Goal: Information Seeking & Learning: Learn about a topic

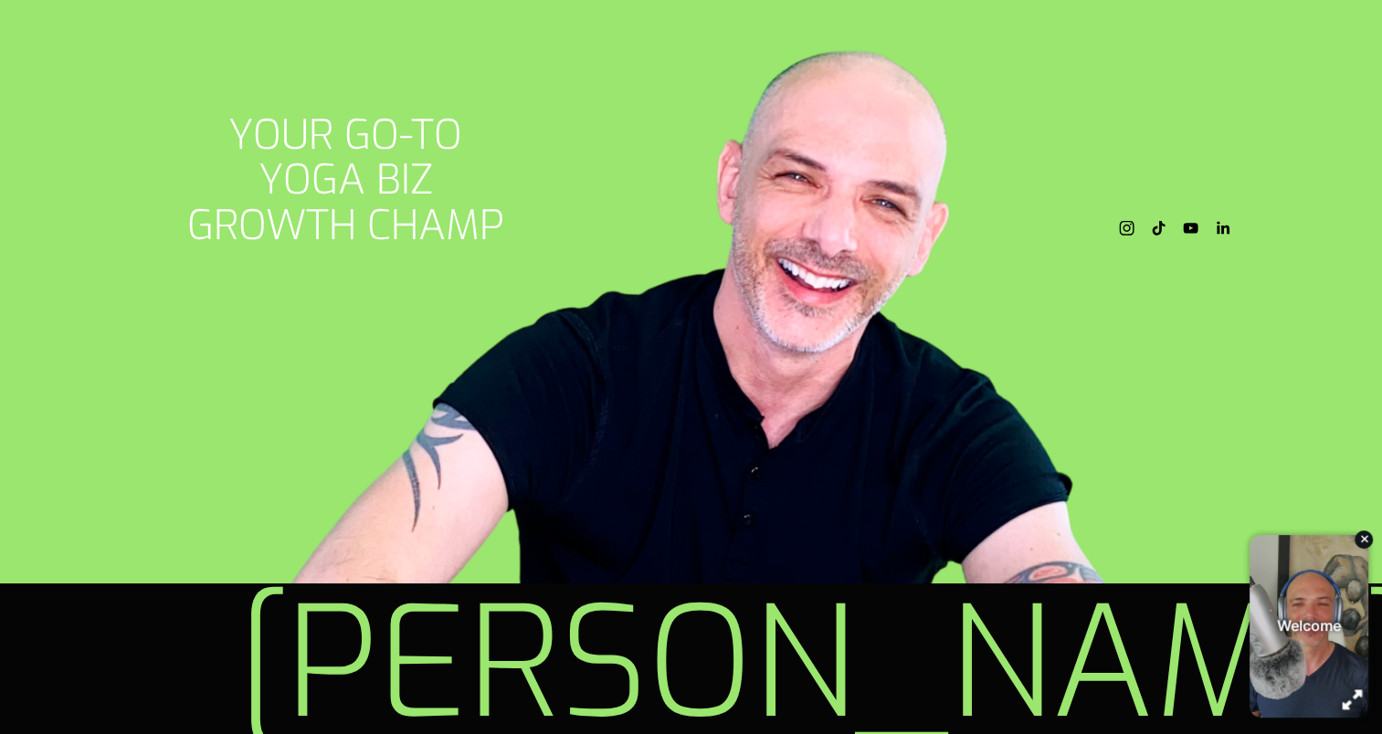
click at [1319, 625] on div "button" at bounding box center [1309, 617] width 22 height 26
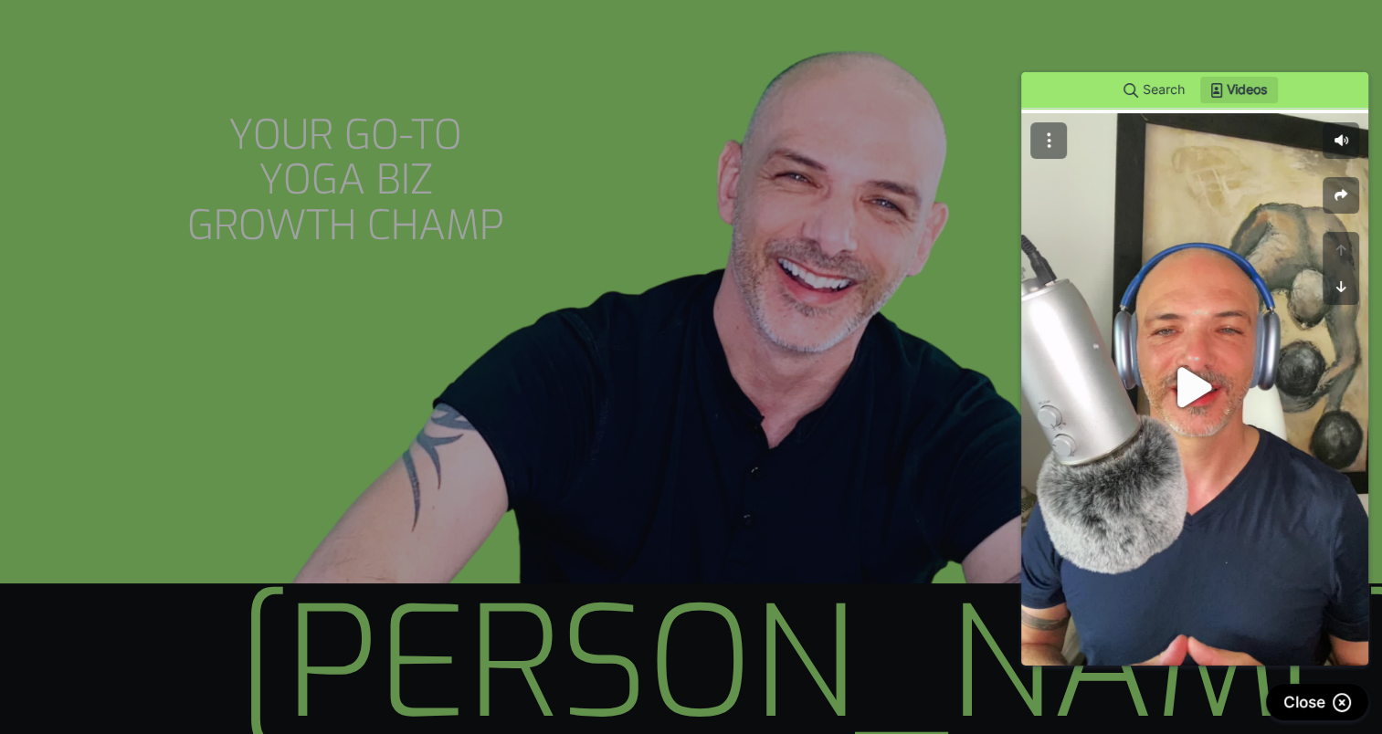
click at [1235, 48] on iframe at bounding box center [1194, 342] width 374 height 676
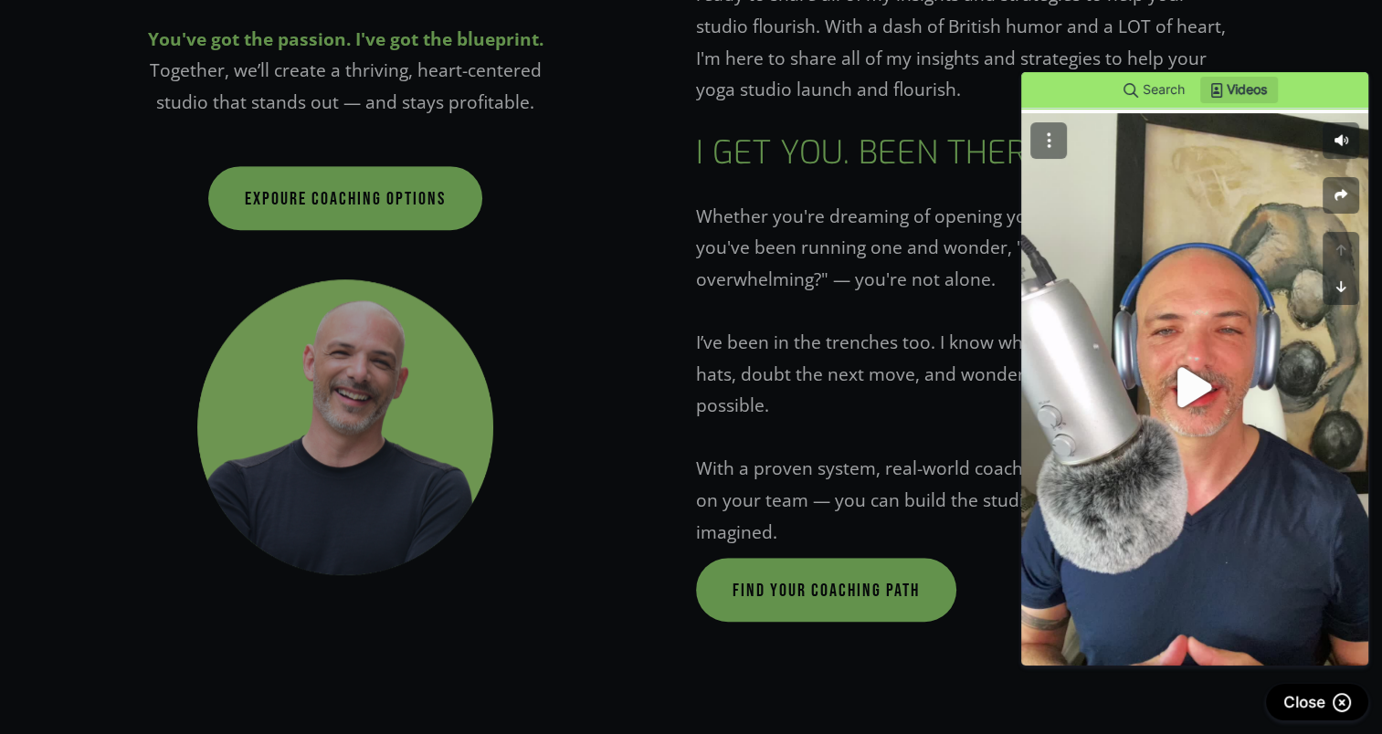
scroll to position [1096, 0]
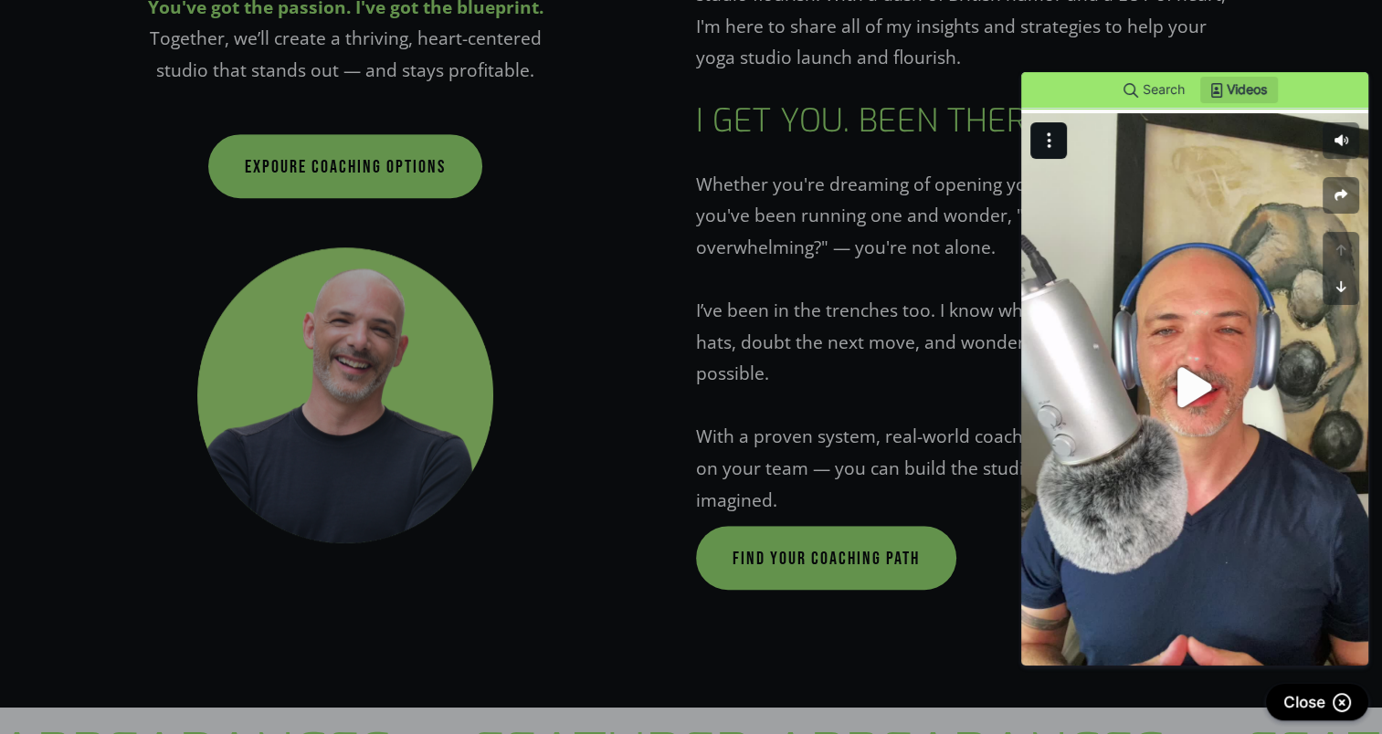
click at [1043, 89] on button "button" at bounding box center [1048, 86] width 37 height 37
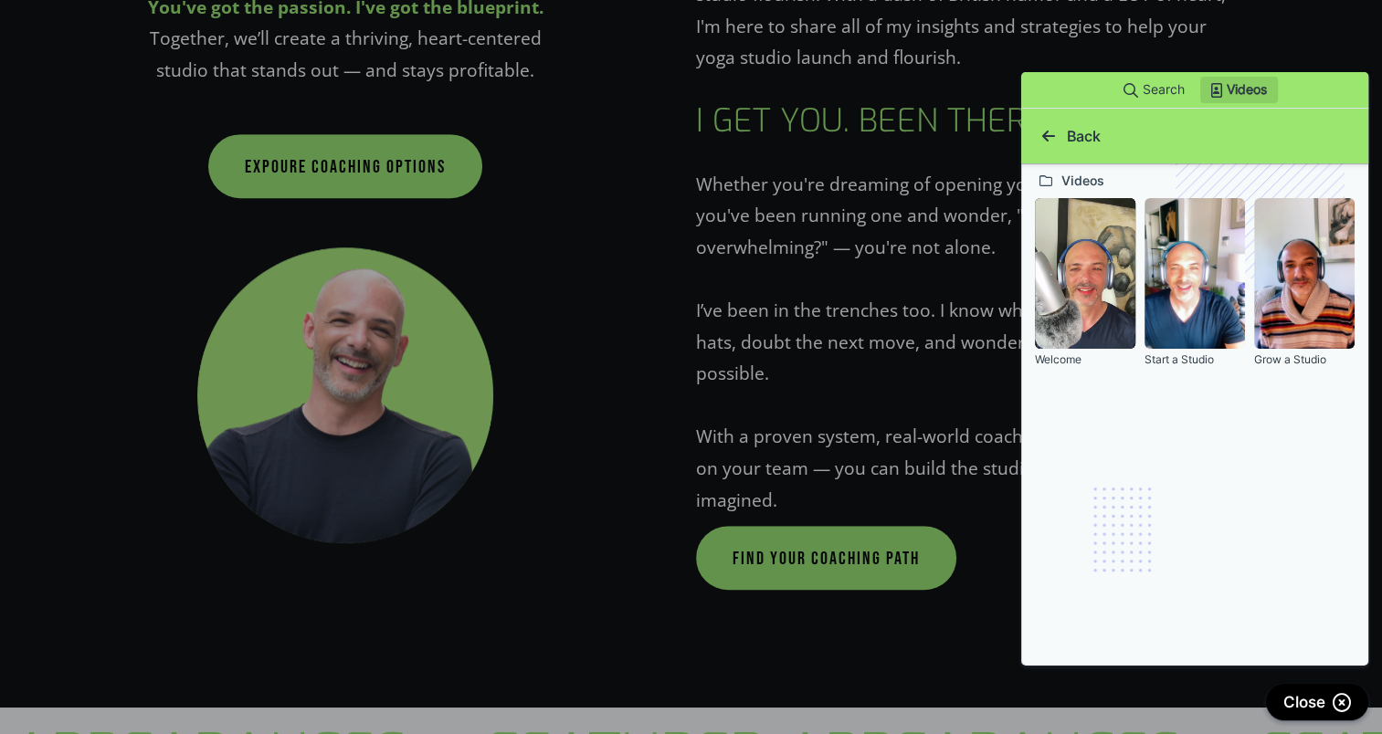
scroll to position [0, 0]
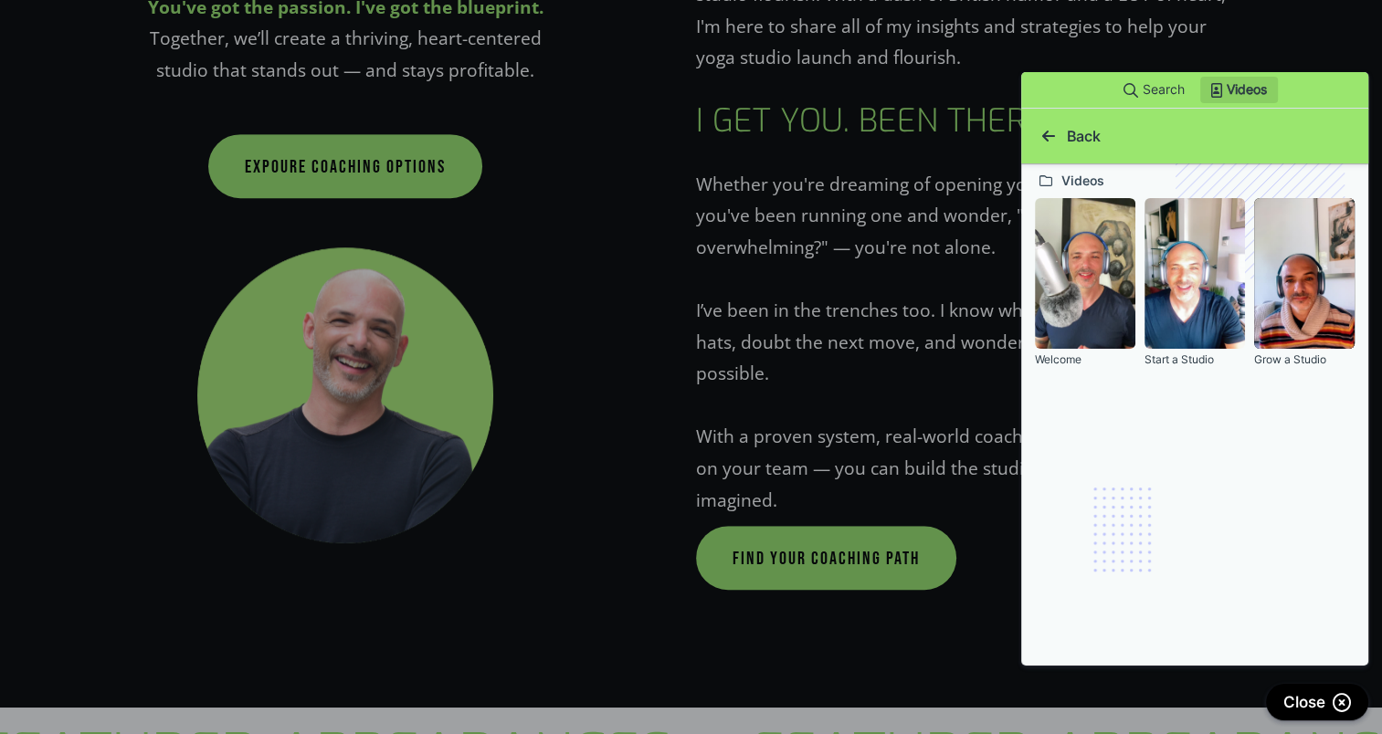
click at [1276, 249] on video "button" at bounding box center [1303, 233] width 101 height 181
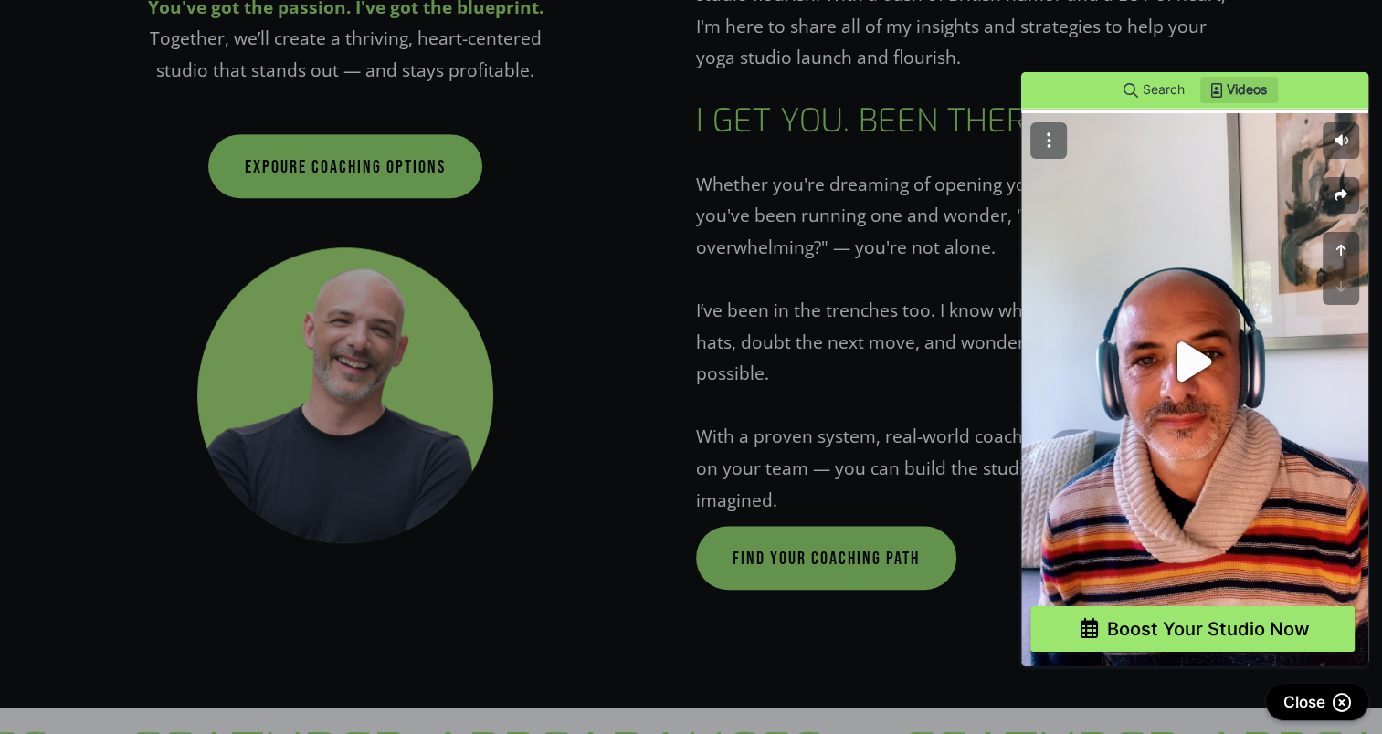
click at [599, 570] on div at bounding box center [691, 550] width 1382 height 1101
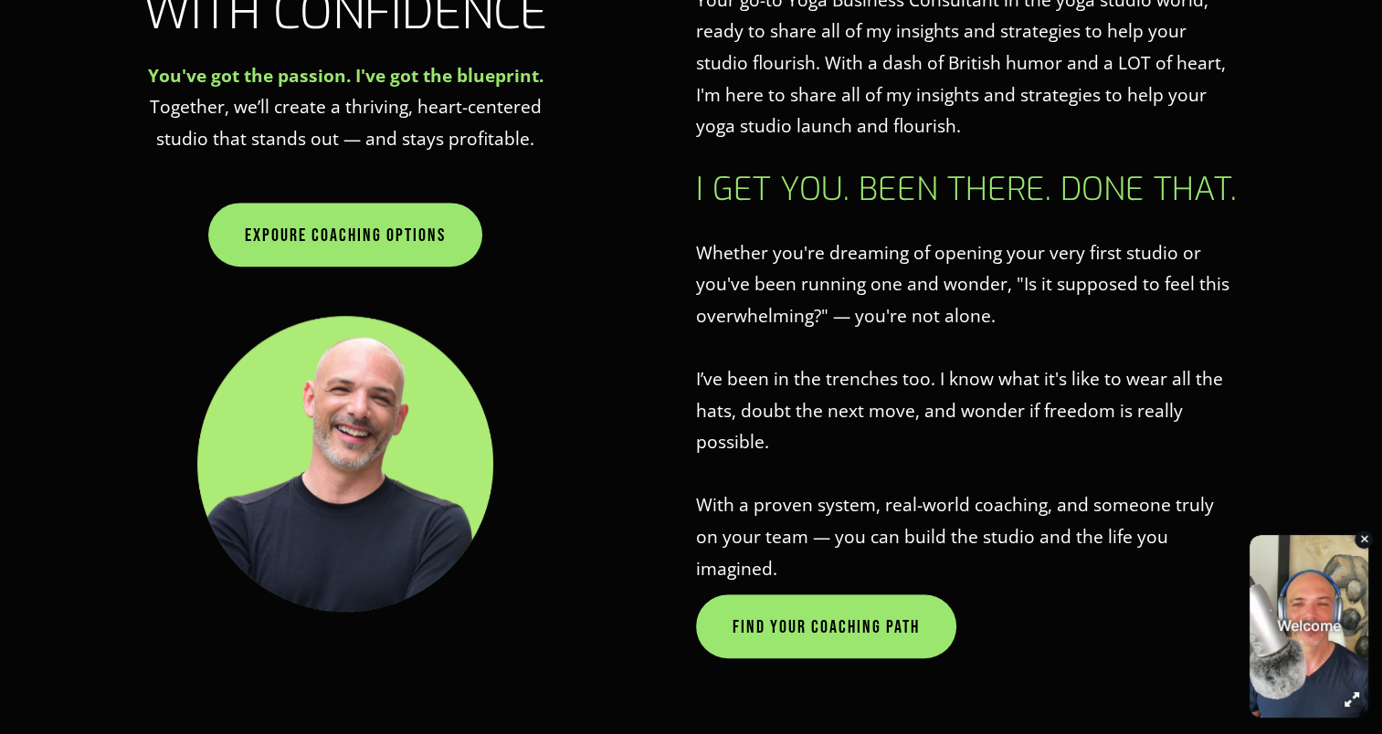
scroll to position [1004, 0]
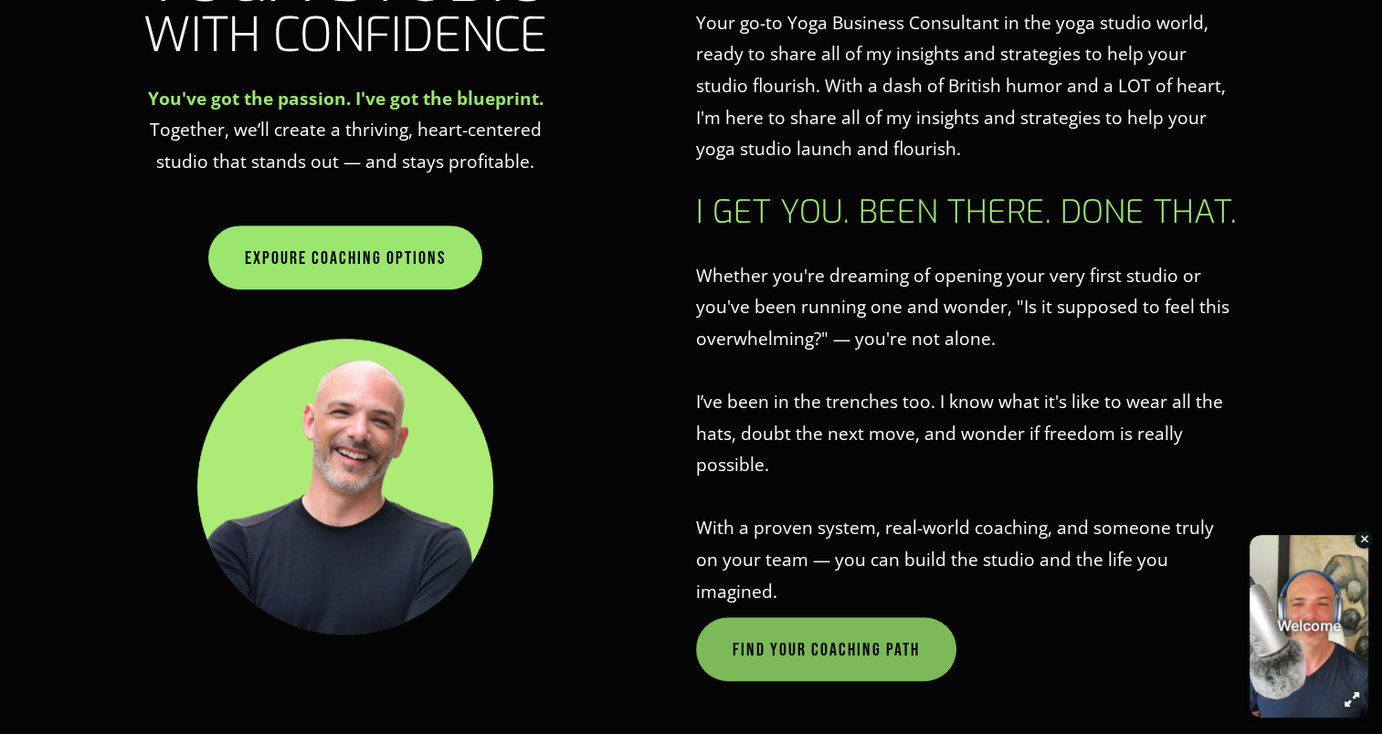
click at [834, 621] on link "FIND YOUR COACHING PATH" at bounding box center [826, 649] width 260 height 64
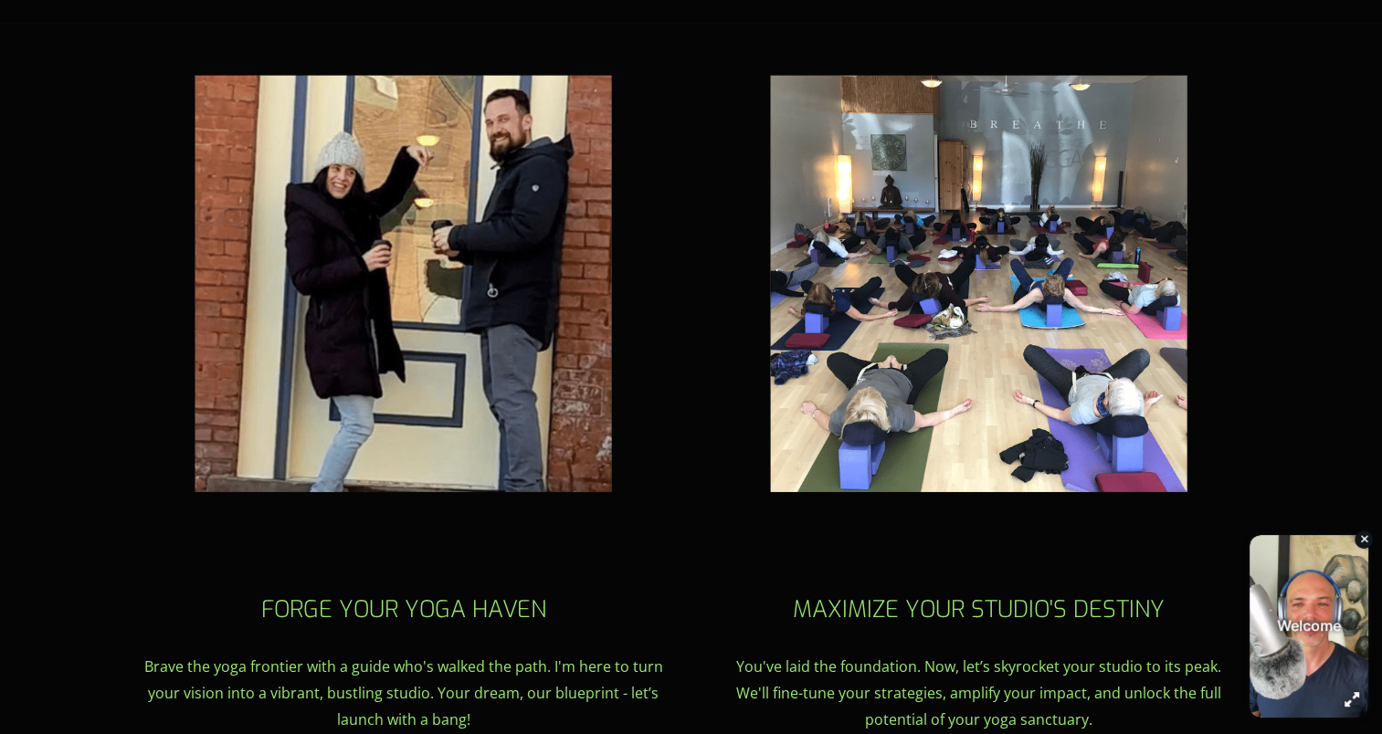
scroll to position [1187, 0]
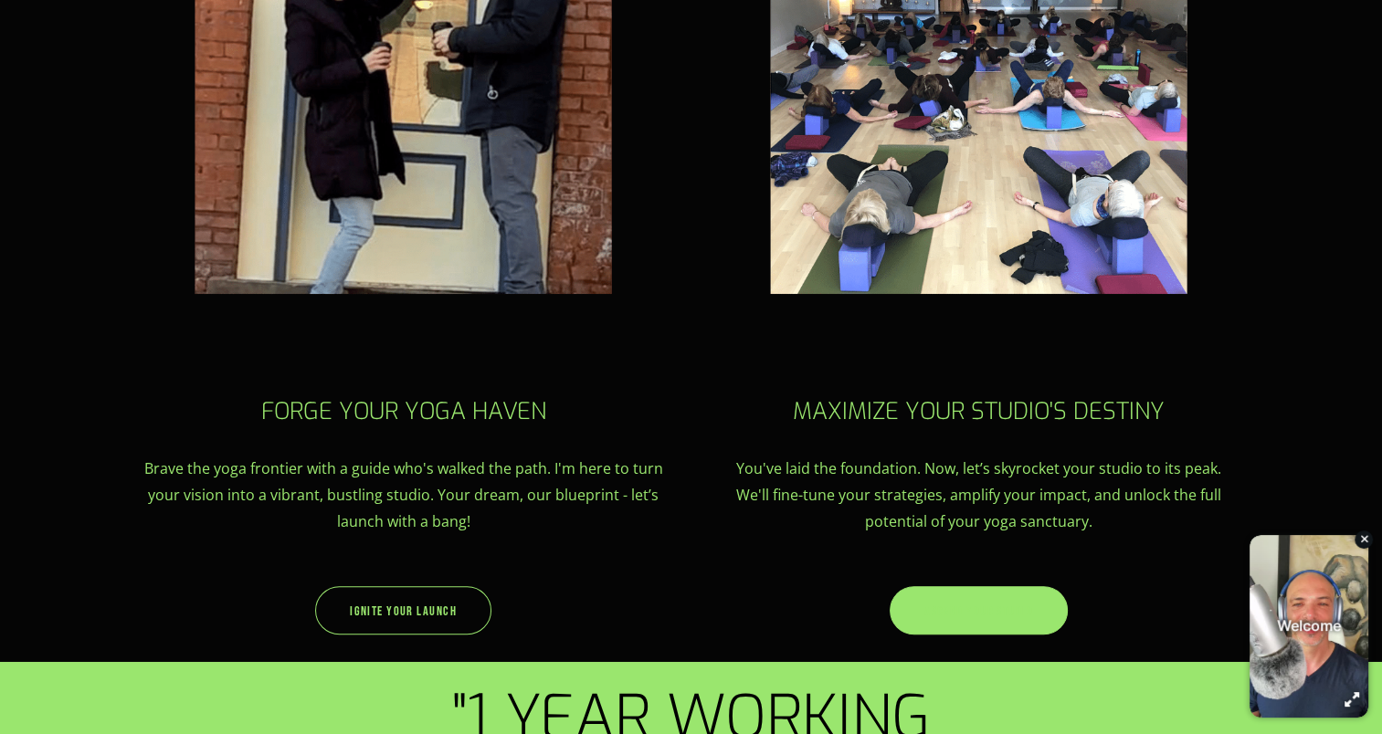
click at [982, 614] on link "Ascend Your Studio" at bounding box center [978, 610] width 179 height 48
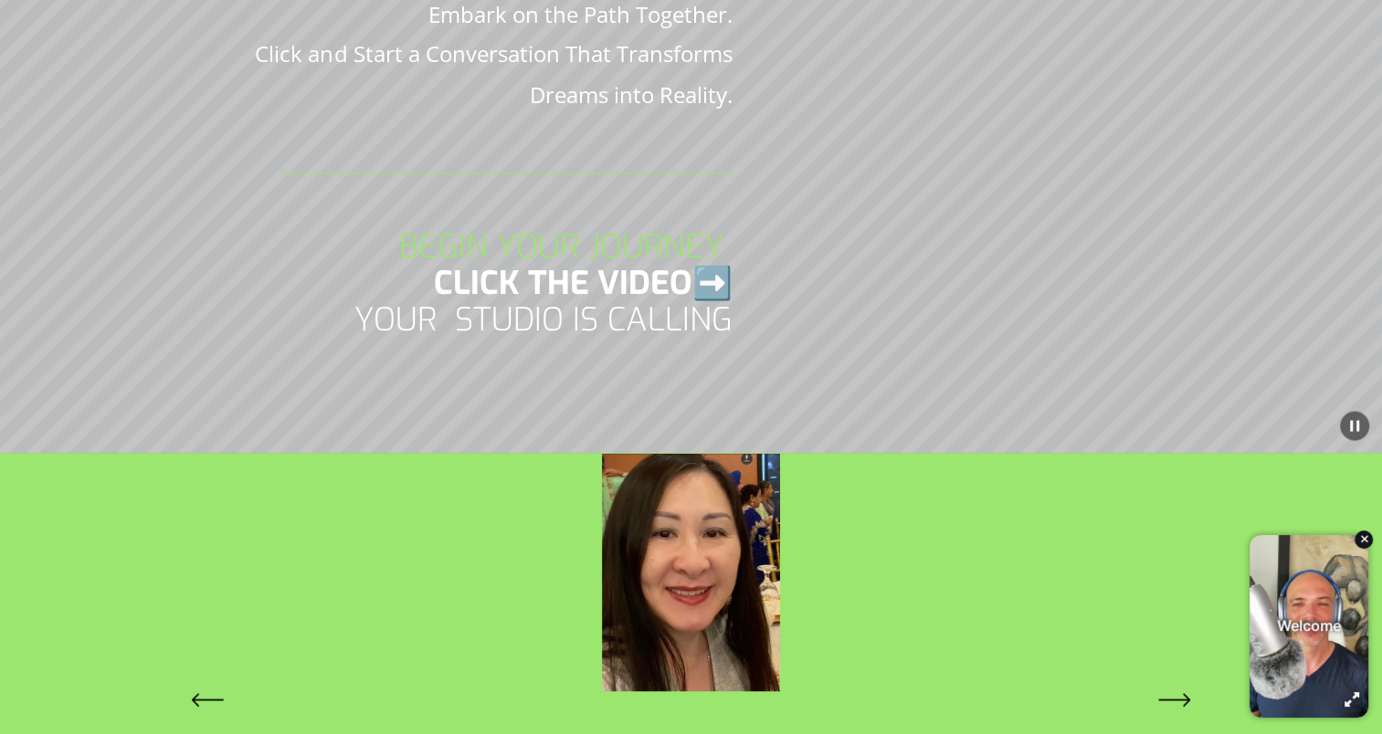
scroll to position [2922, 0]
